Goal: Information Seeking & Learning: Learn about a topic

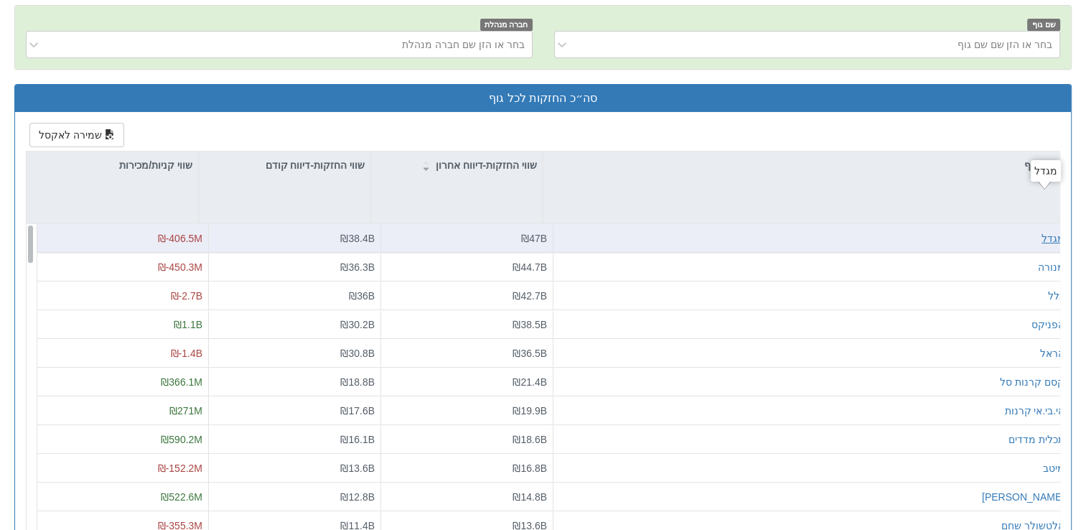
click at [1041, 231] on div "מגדל" at bounding box center [1052, 238] width 23 height 14
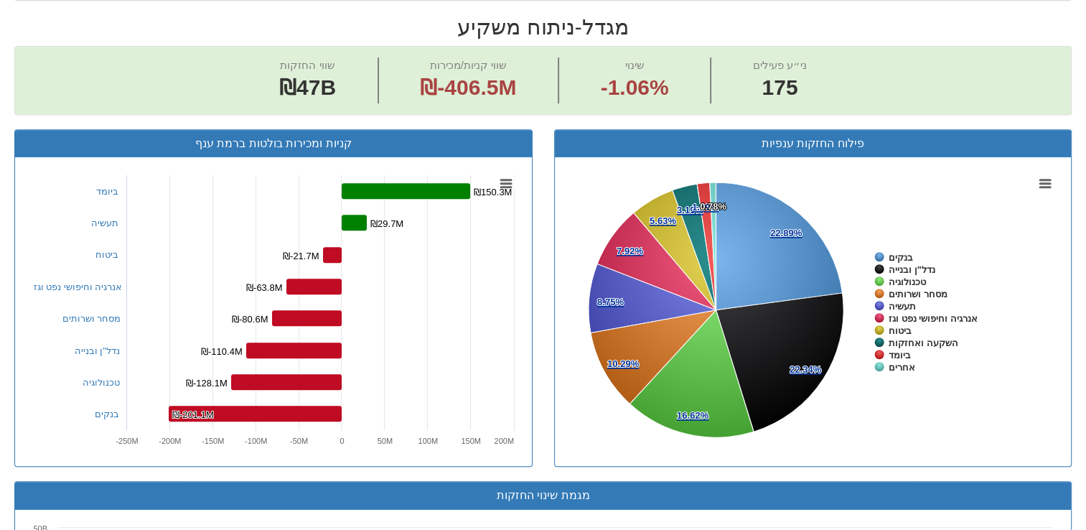
scroll to position [574, 0]
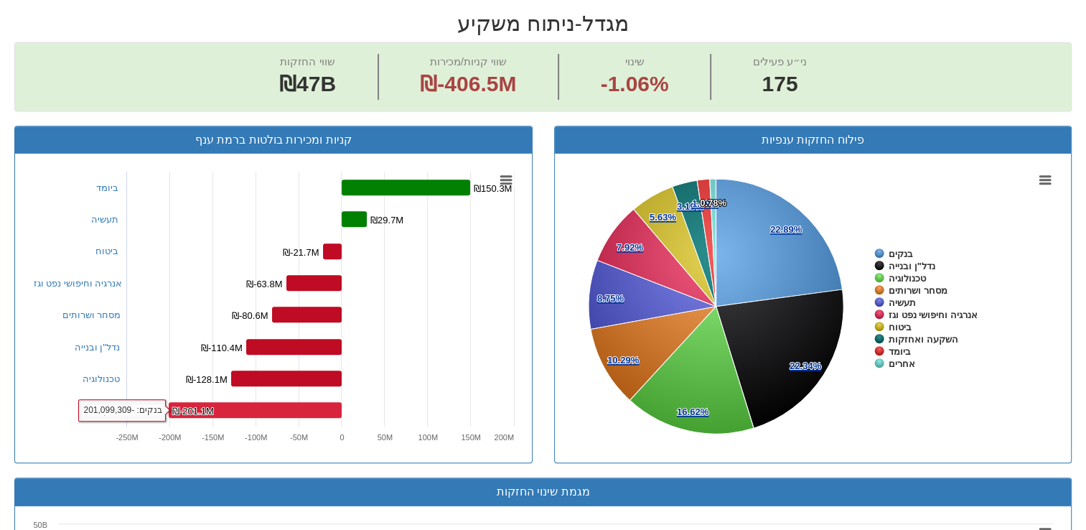
click at [315, 402] on rect at bounding box center [255, 410] width 173 height 16
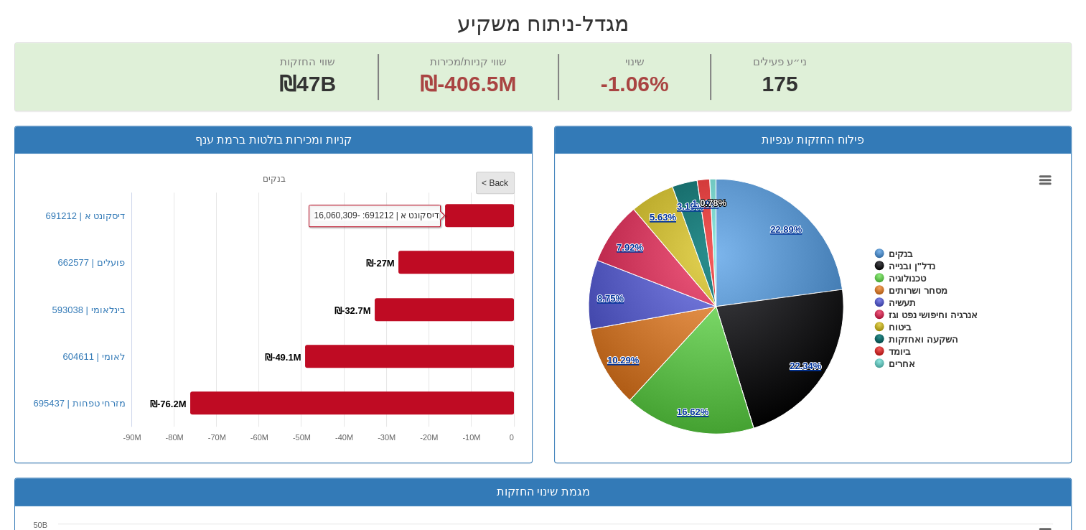
click at [487, 178] on tspan "< Back" at bounding box center [495, 183] width 27 height 10
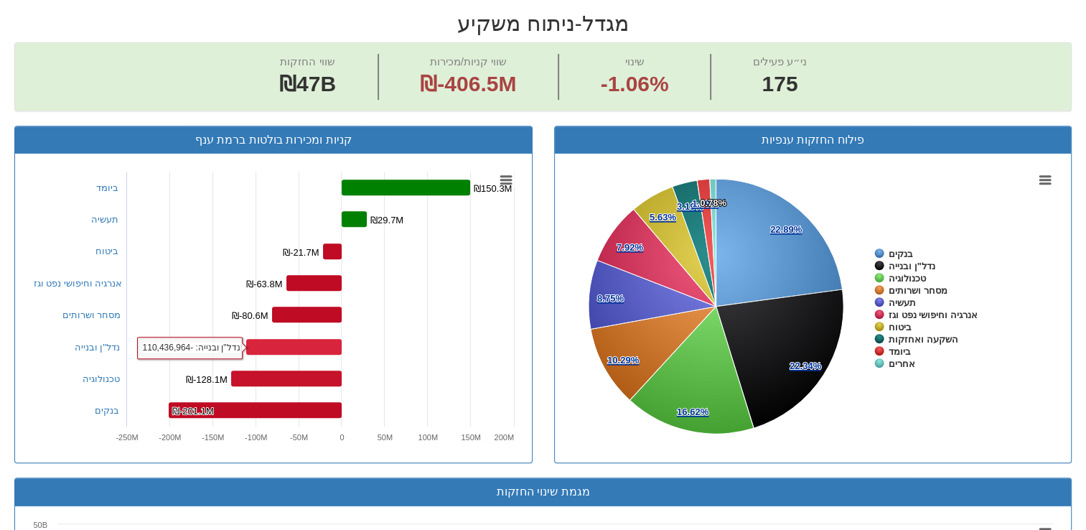
click at [284, 339] on rect at bounding box center [293, 347] width 95 height 16
